Goal: Transaction & Acquisition: Book appointment/travel/reservation

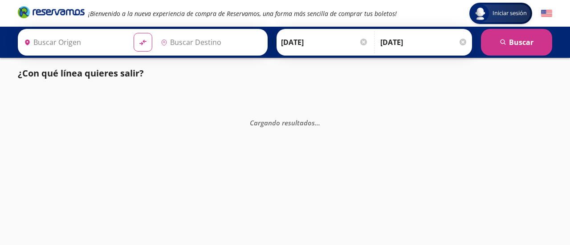
type input "[GEOGRAPHIC_DATA], [GEOGRAPHIC_DATA]"
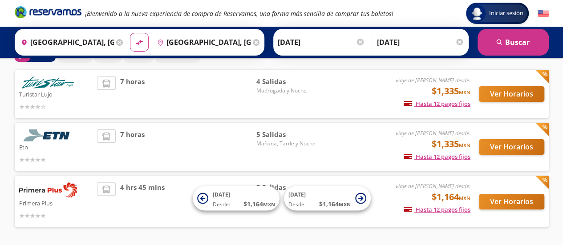
scroll to position [38, 0]
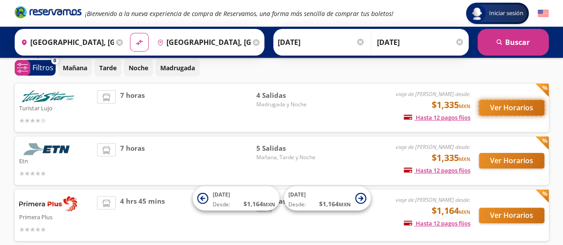
click at [503, 107] on button "Ver Horarios" at bounding box center [511, 108] width 65 height 16
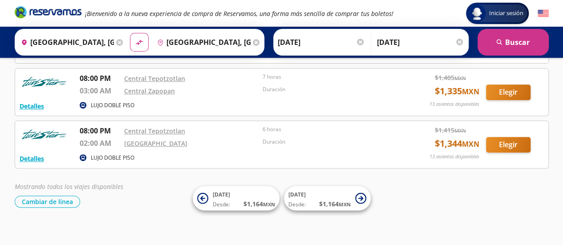
scroll to position [149, 0]
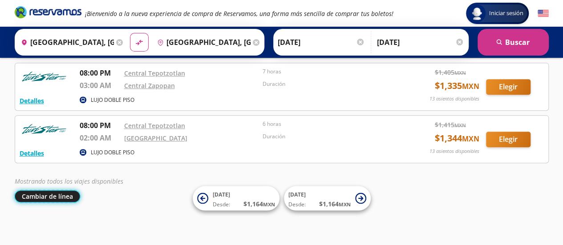
click at [43, 197] on button "Cambiar de línea" at bounding box center [47, 197] width 65 height 12
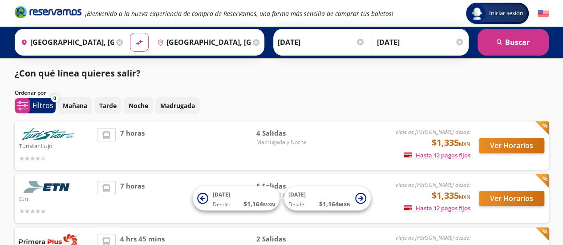
click at [262, 92] on div "Ordenar por" at bounding box center [282, 93] width 535 height 8
click at [392, 80] on div "¿Con qué línea quieres salir?" at bounding box center [282, 73] width 535 height 13
click at [2, 48] on div "Origen heroicons:map-pin-20-solid [GEOGRAPHIC_DATA], [GEOGRAPHIC_DATA] Destino …" at bounding box center [281, 42] width 563 height 31
click at [375, 82] on div "¿Con qué línea quieres salir? Ordenar por 0 system-uicons:filtering Filtros che…" at bounding box center [281, 175] width 543 height 217
click at [496, 144] on button "Ver Horarios" at bounding box center [511, 146] width 65 height 16
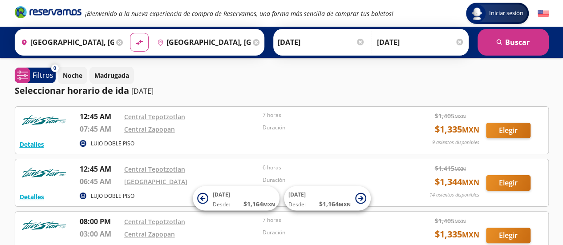
click at [350, 82] on div "Noche Madrugada" at bounding box center [303, 75] width 491 height 17
click at [290, 87] on div "Seleccionar horario de ida [DATE]" at bounding box center [282, 90] width 535 height 13
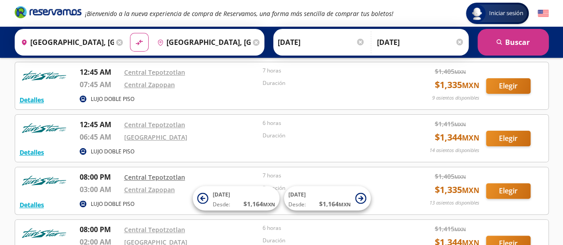
scroll to position [89, 0]
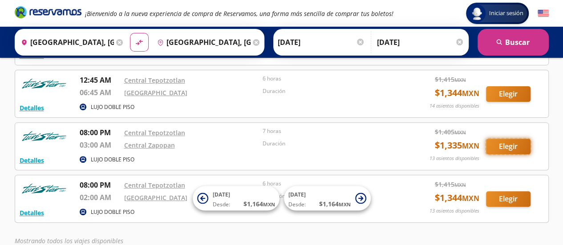
click at [511, 147] on button "Elegir" at bounding box center [508, 147] width 45 height 16
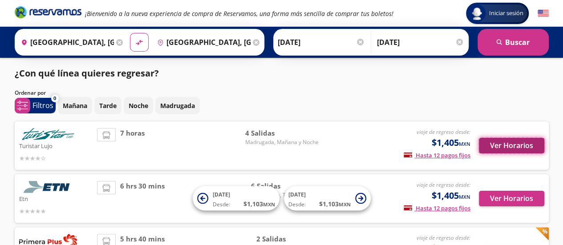
click at [512, 145] on button "Ver Horarios" at bounding box center [511, 146] width 65 height 16
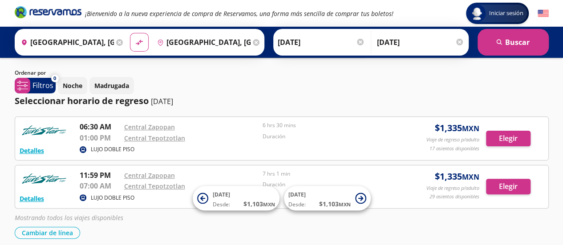
scroll to position [82, 0]
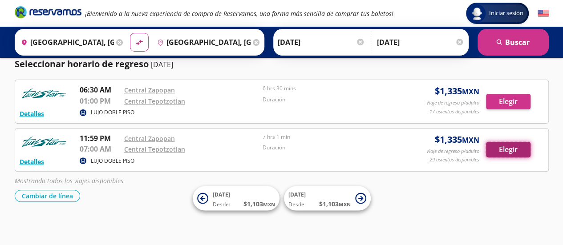
click at [506, 149] on button "Elegir" at bounding box center [508, 150] width 45 height 16
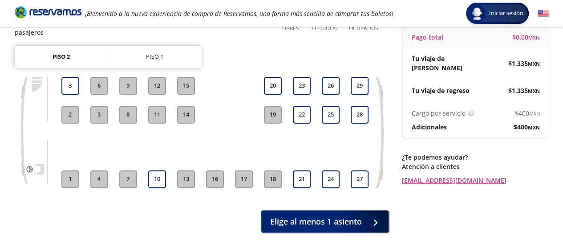
scroll to position [45, 0]
